Goal: Task Accomplishment & Management: Use online tool/utility

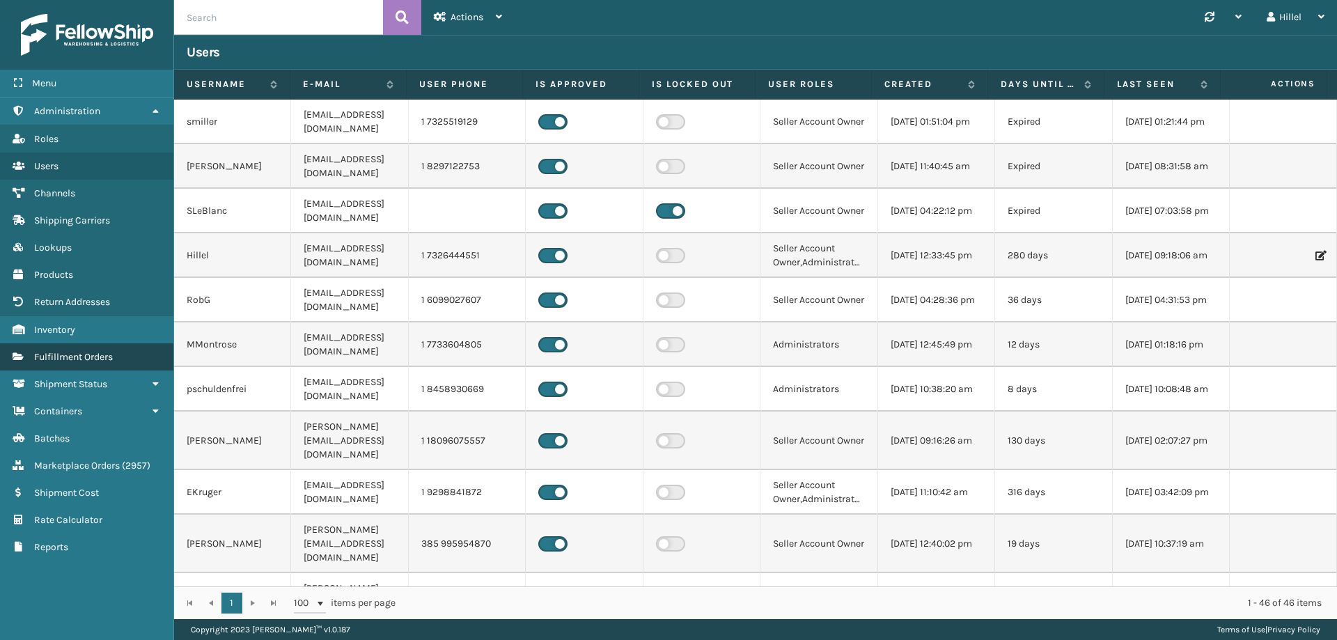
click at [128, 349] on link "Fulfillment Orders" at bounding box center [86, 356] width 173 height 27
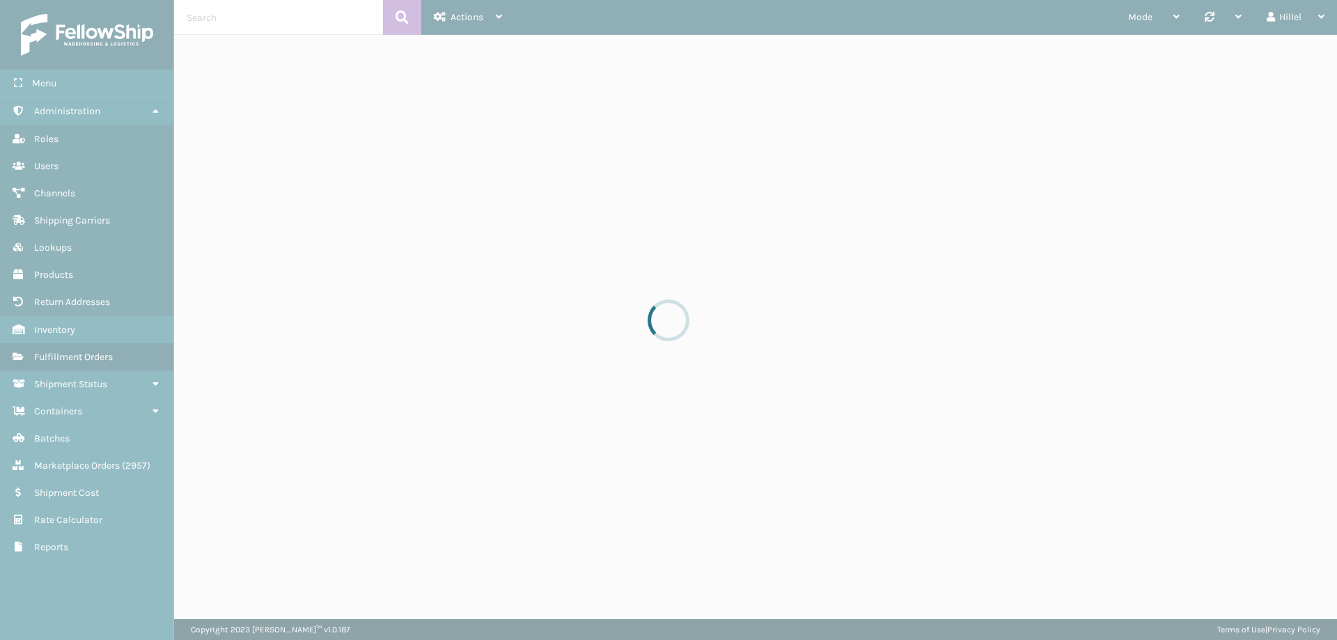
click at [70, 196] on div at bounding box center [668, 320] width 1337 height 640
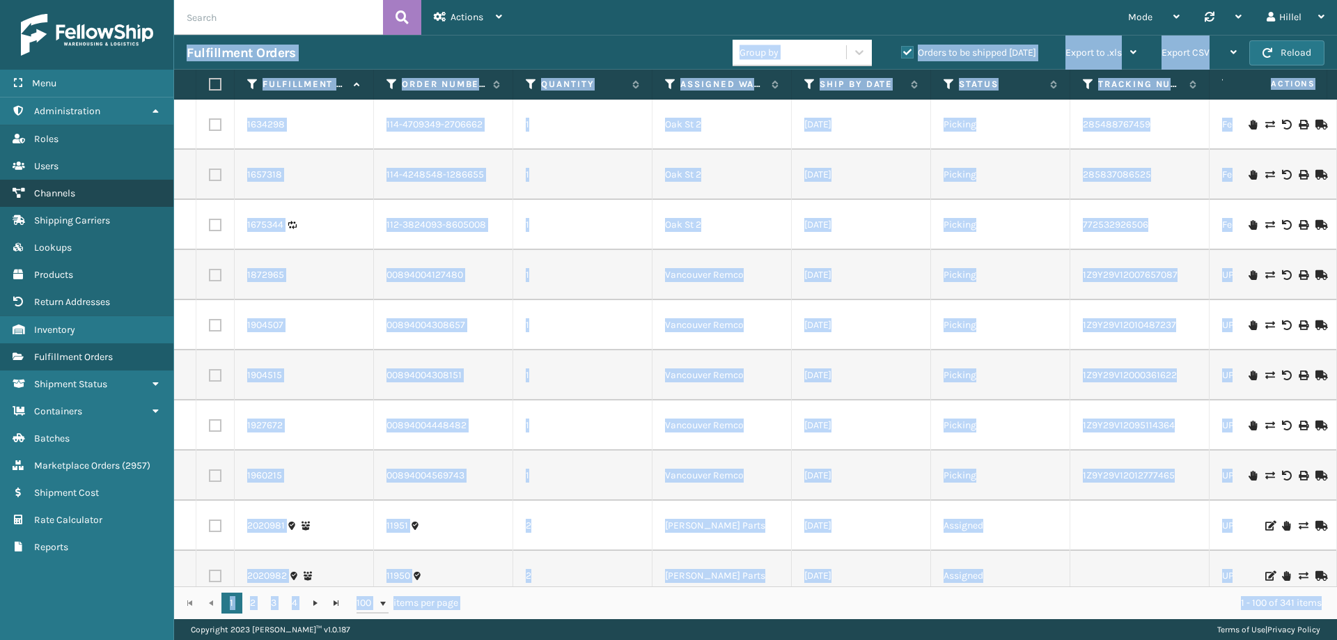
click at [69, 196] on span "Channels" at bounding box center [54, 193] width 41 height 12
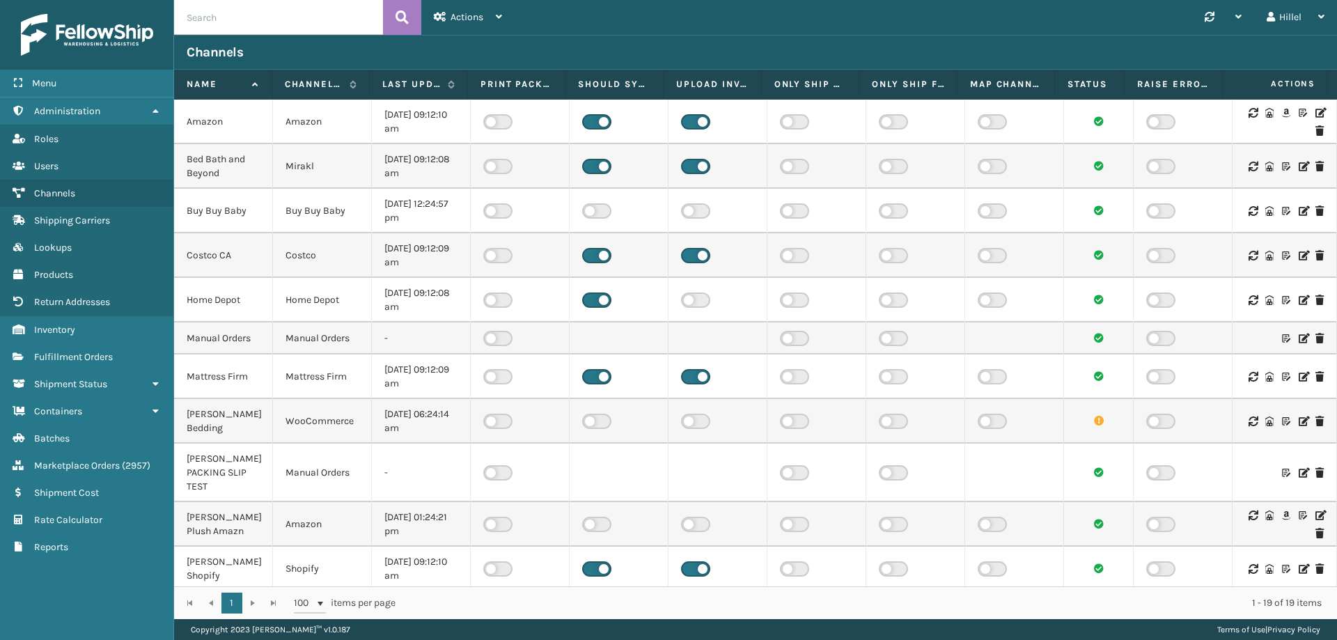
click at [1315, 109] on icon at bounding box center [1319, 113] width 8 height 10
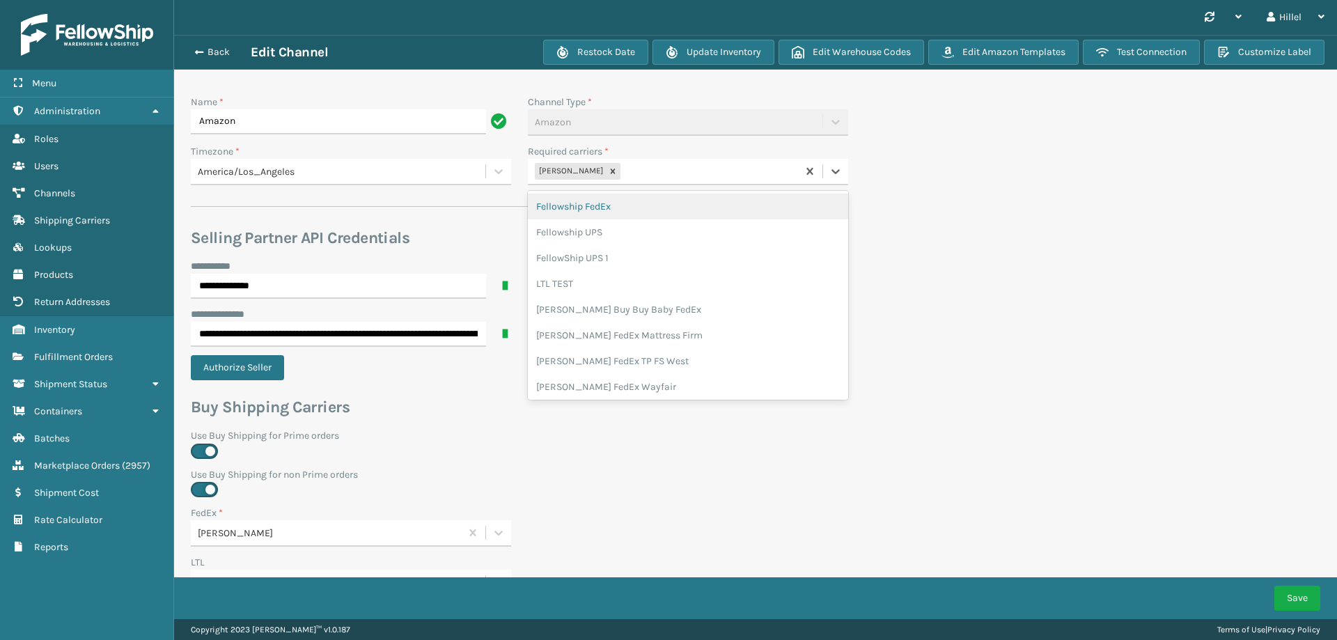
click at [663, 168] on div "[PERSON_NAME]" at bounding box center [662, 171] width 269 height 23
type input "white"
click at [659, 207] on div "[PERSON_NAME] UPS Whitestone" at bounding box center [688, 207] width 320 height 26
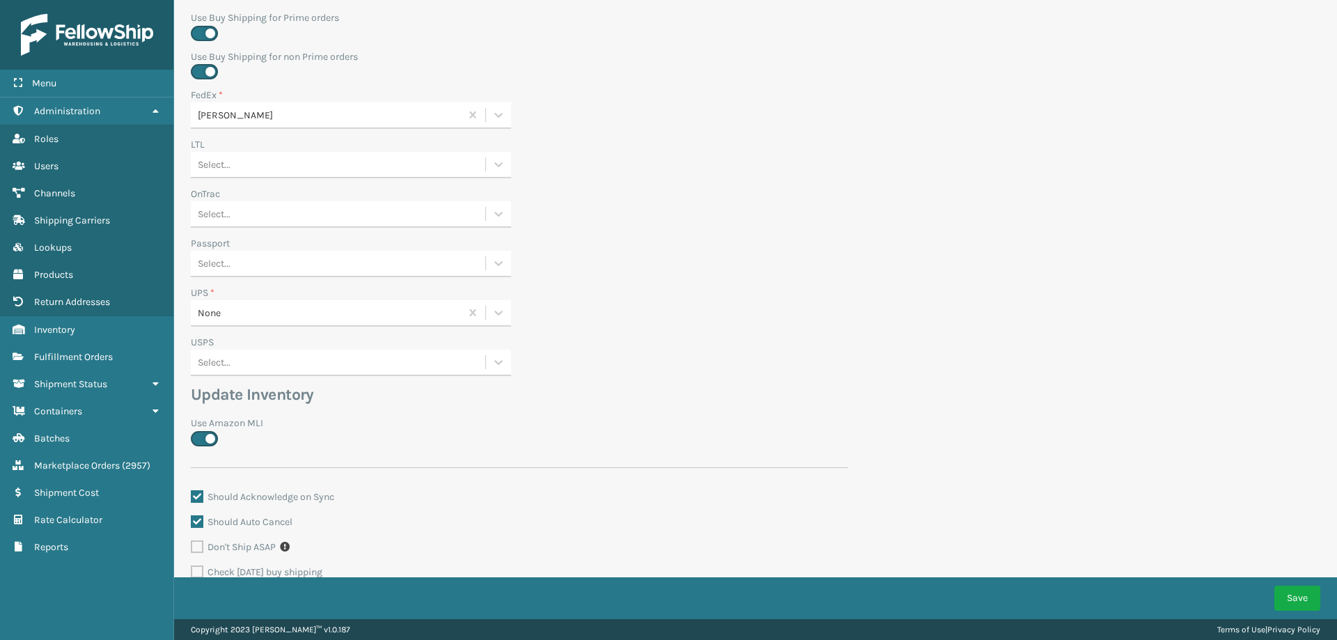
click at [262, 313] on div "None" at bounding box center [330, 313] width 264 height 15
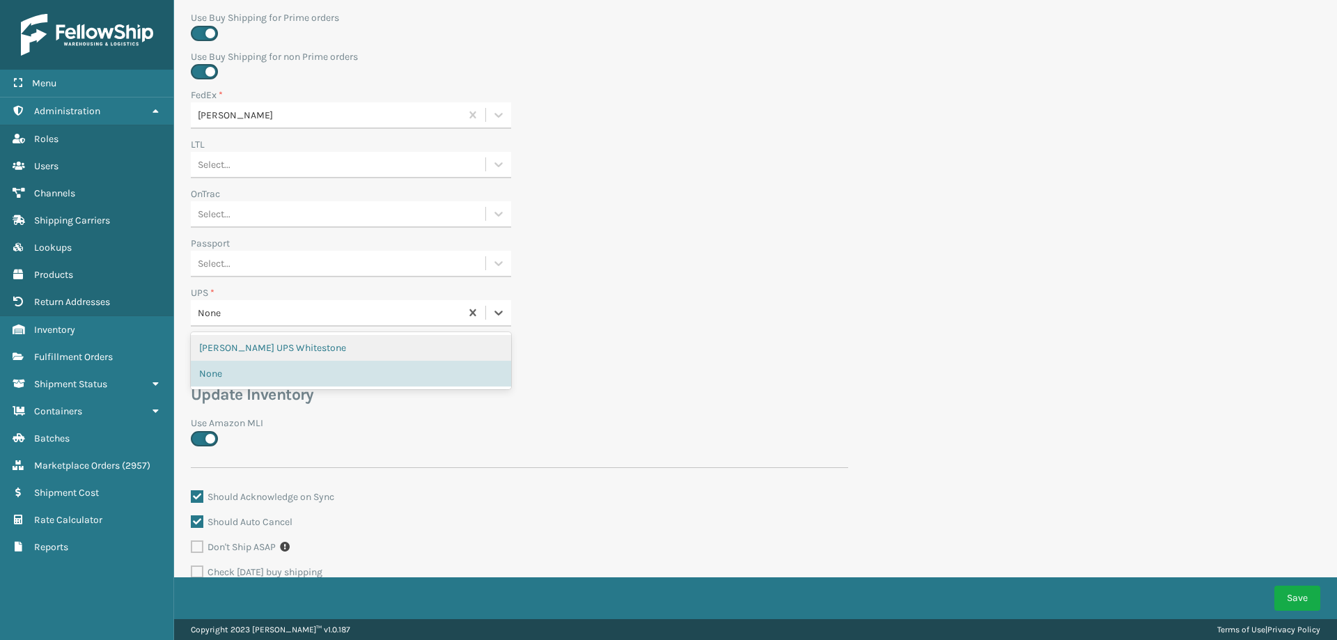
click at [271, 343] on div "[PERSON_NAME] UPS Whitestone" at bounding box center [351, 348] width 320 height 26
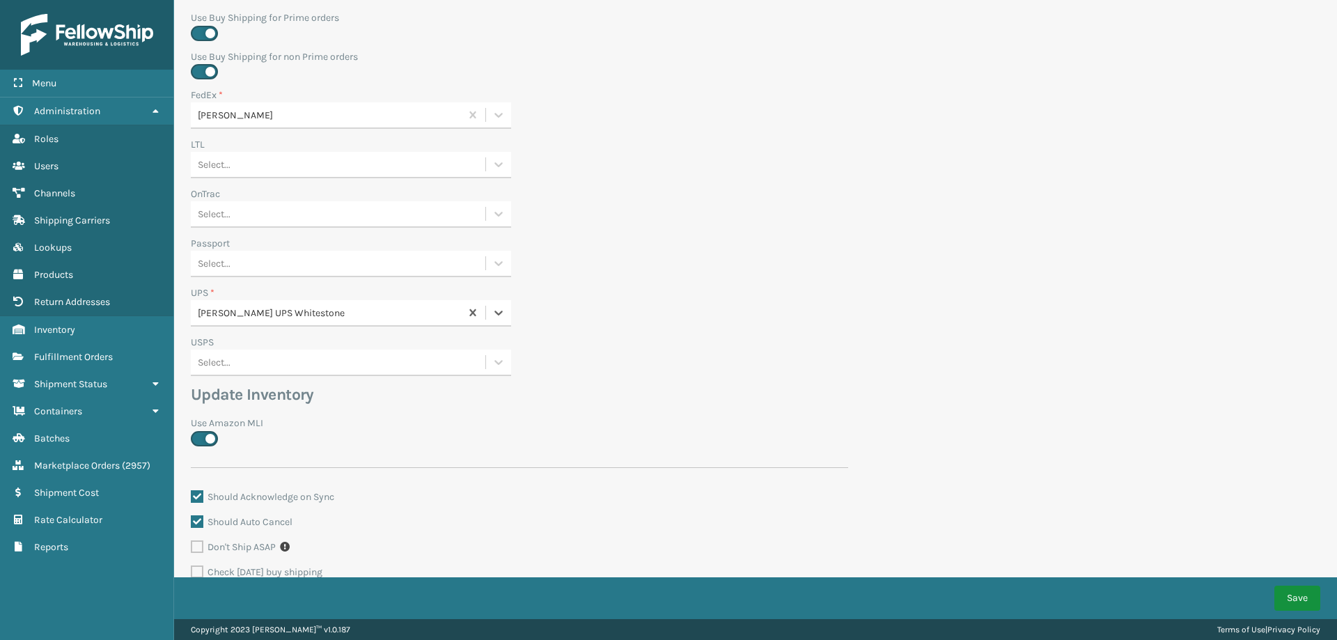
click at [1288, 596] on button "Save" at bounding box center [1297, 597] width 46 height 25
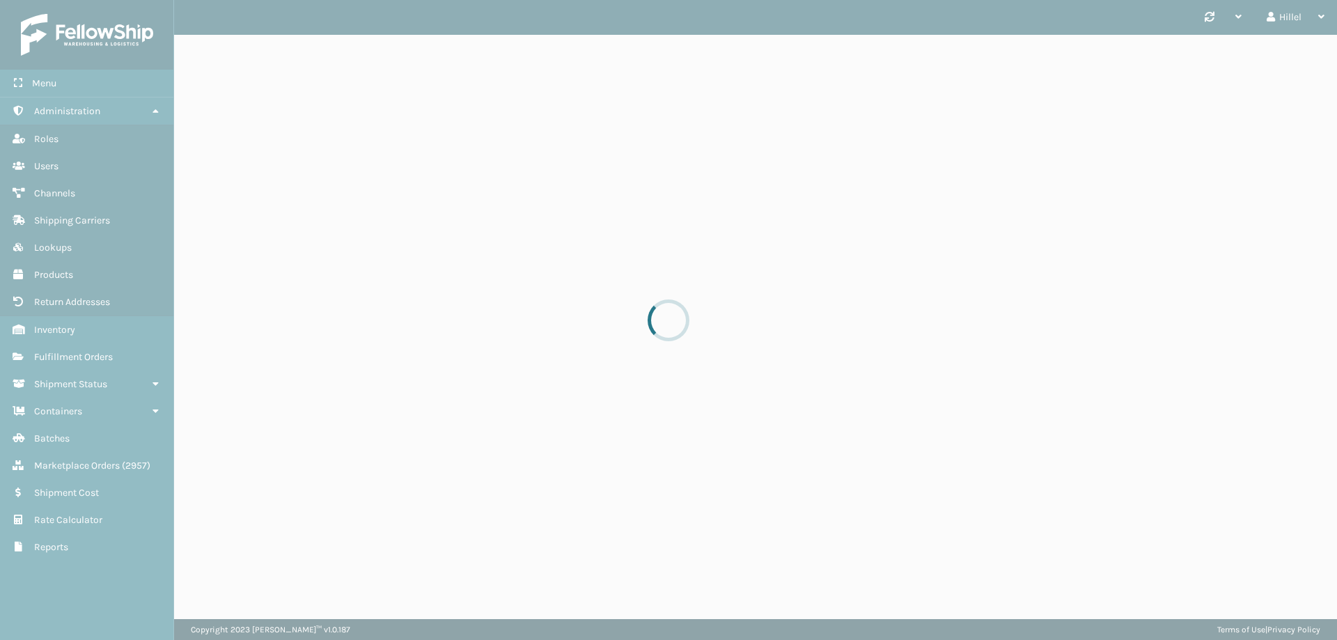
scroll to position [0, 0]
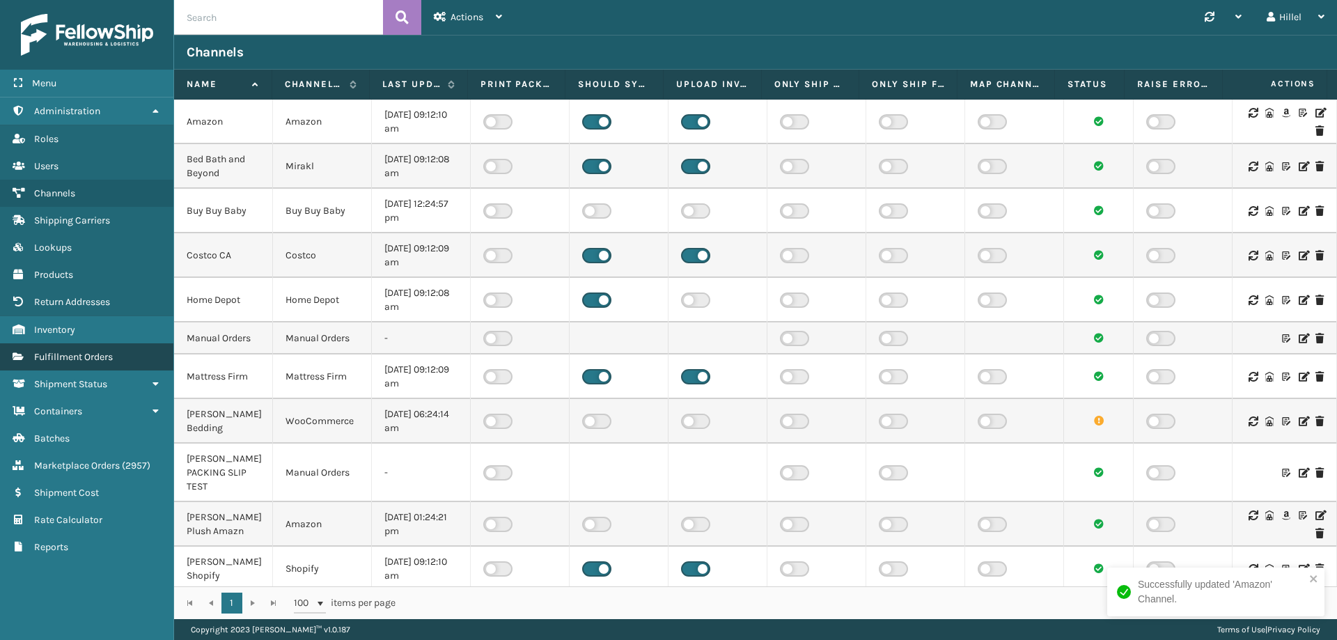
click at [92, 358] on span "Fulfillment Orders" at bounding box center [73, 357] width 79 height 12
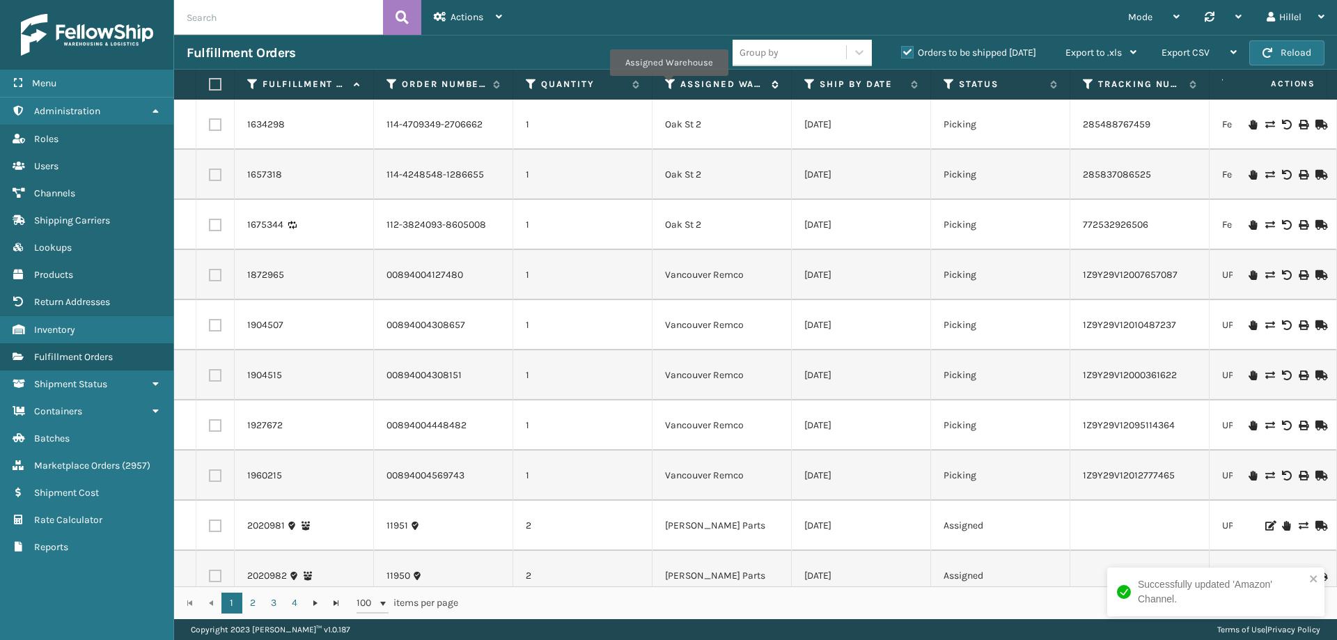
click at [668, 86] on icon at bounding box center [670, 84] width 11 height 13
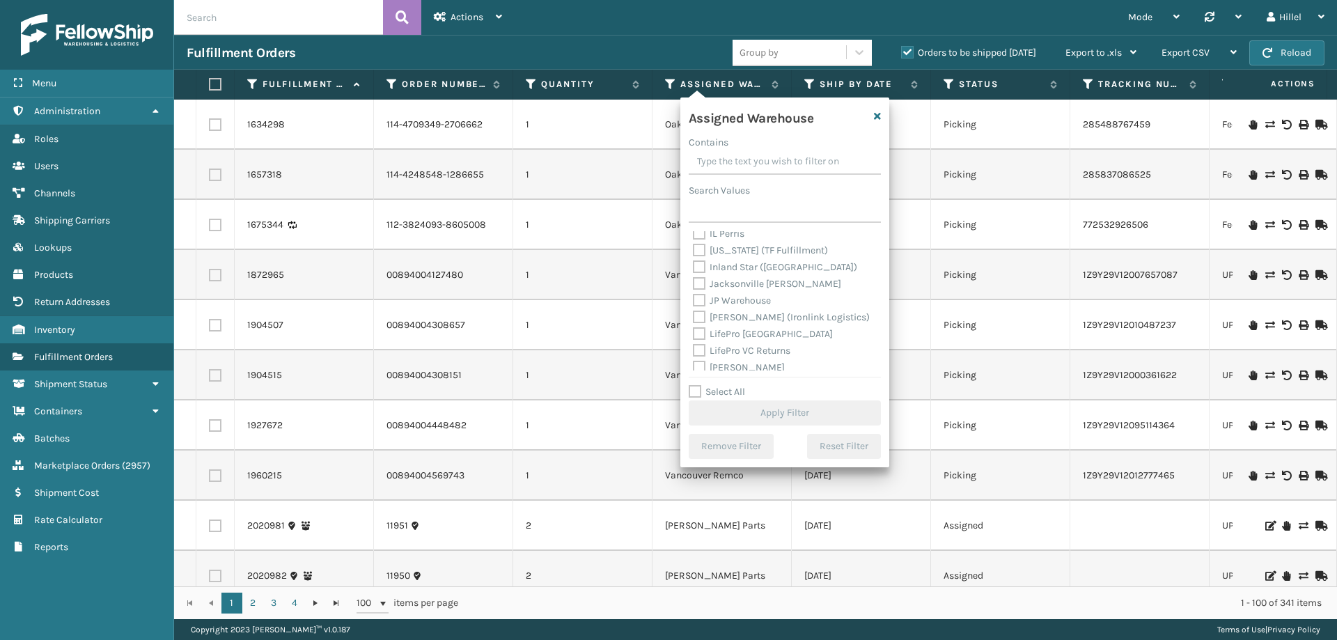
scroll to position [209, 0]
click at [739, 311] on label "[PERSON_NAME] Parts" at bounding box center [751, 314] width 117 height 12
click at [693, 311] on input "[PERSON_NAME] Parts" at bounding box center [693, 310] width 1 height 9
checkbox input "true"
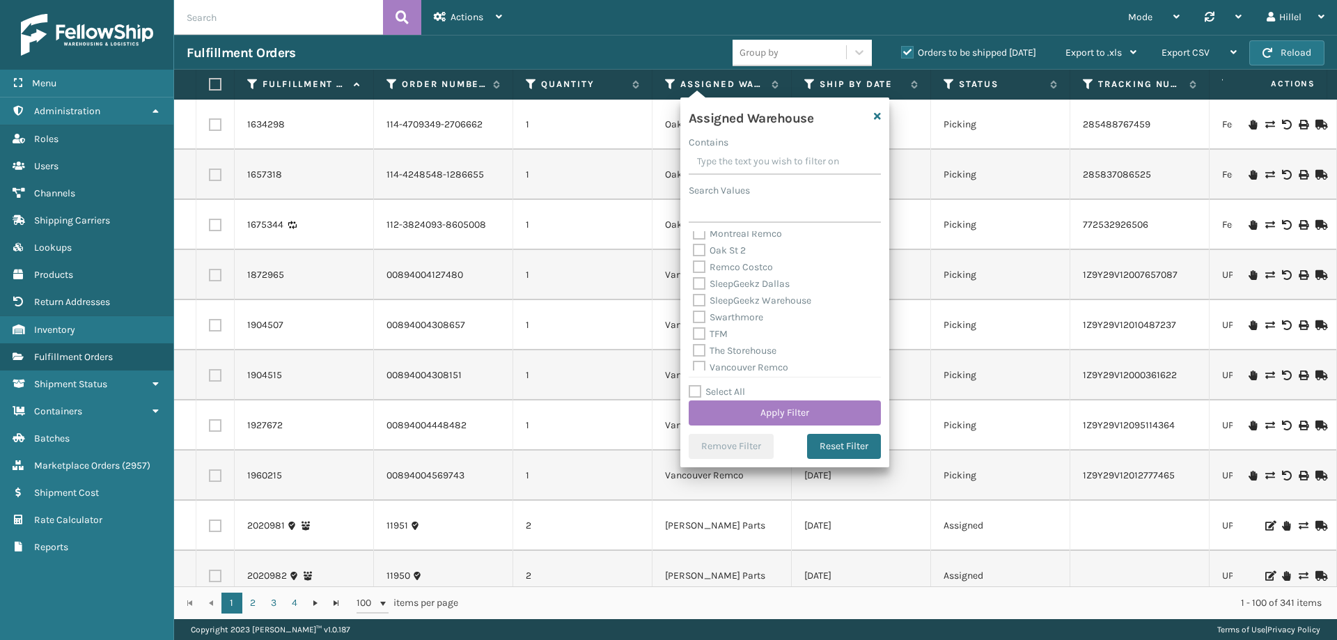
scroll to position [362, 0]
click at [731, 297] on label "Swarthmore" at bounding box center [728, 295] width 70 height 12
click at [693, 296] on input "Swarthmore" at bounding box center [693, 291] width 1 height 9
checkbox input "true"
click at [782, 414] on button "Apply Filter" at bounding box center [784, 412] width 192 height 25
